Goal: Task Accomplishment & Management: Complete application form

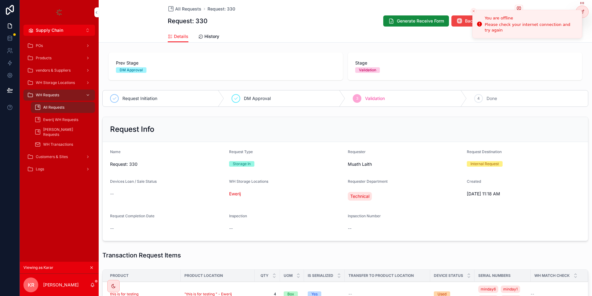
scroll to position [160, 0]
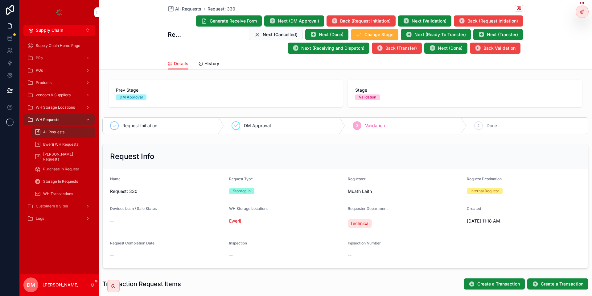
click at [0, 0] on icon at bounding box center [0, 0] width 0 height 0
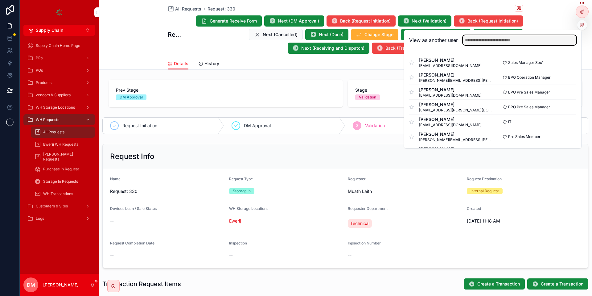
click at [547, 41] on input "text" at bounding box center [520, 40] width 114 height 10
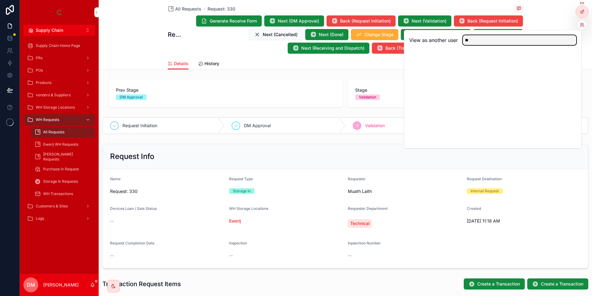
type input "*"
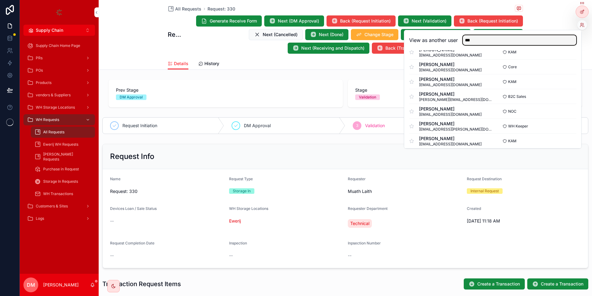
scroll to position [31, 0]
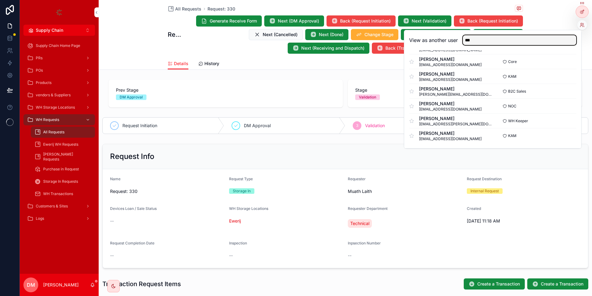
type input "***"
click at [0, 0] on button "Select" at bounding box center [0, 0] width 0 height 0
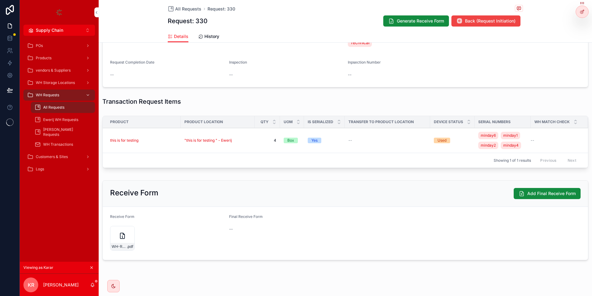
scroll to position [160, 0]
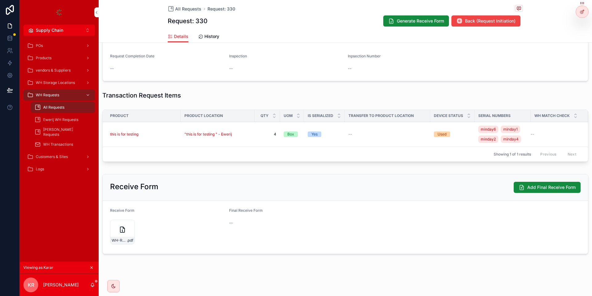
click at [542, 181] on div "Receive Form Add Final Receive Form" at bounding box center [345, 187] width 485 height 26
click at [539, 185] on span "Add Final Receive Form" at bounding box center [551, 187] width 48 height 6
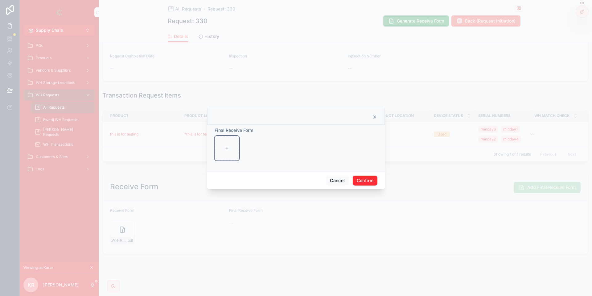
click at [230, 152] on div at bounding box center [227, 148] width 25 height 25
type input "**********"
click at [374, 181] on button "Confirm" at bounding box center [365, 181] width 25 height 10
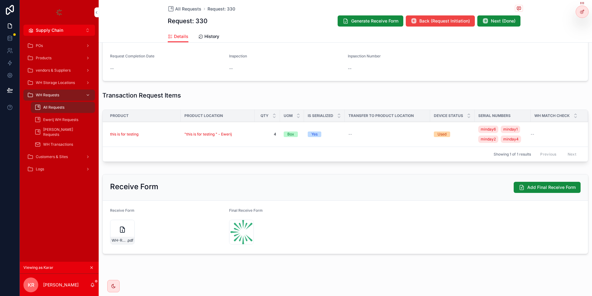
click at [512, 19] on span "Next (Done)" at bounding box center [503, 21] width 25 height 6
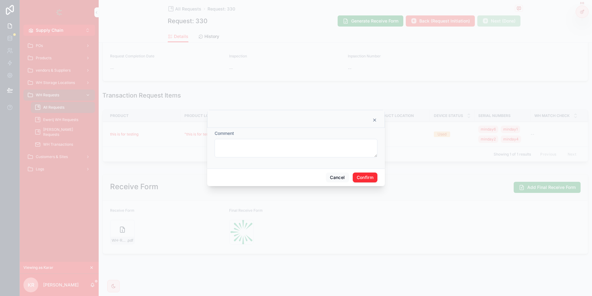
click at [367, 174] on button "Confirm" at bounding box center [365, 177] width 25 height 10
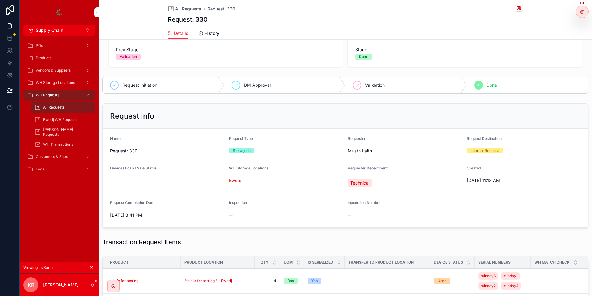
scroll to position [0, 0]
